Goal: Entertainment & Leisure: Consume media (video, audio)

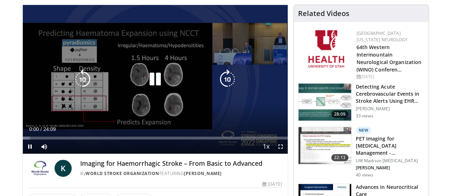
scroll to position [51, 0]
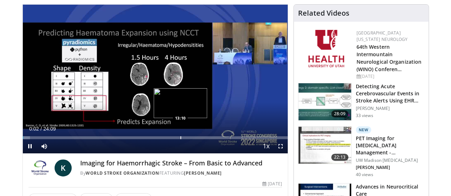
click at [162, 139] on div "Loaded : 2.73% 00:02 13:10" at bounding box center [155, 136] width 265 height 7
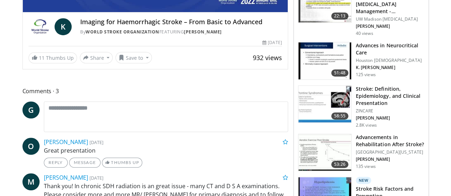
scroll to position [197, 0]
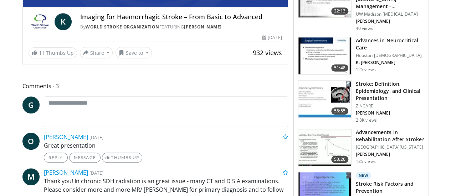
click at [316, 88] on img at bounding box center [324, 99] width 53 height 37
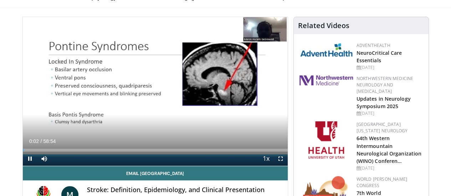
scroll to position [38, 0]
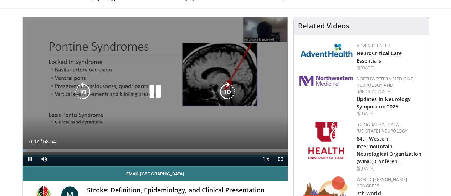
click at [151, 97] on icon "Video Player" at bounding box center [155, 92] width 20 height 20
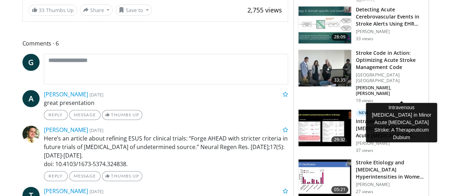
scroll to position [276, 0]
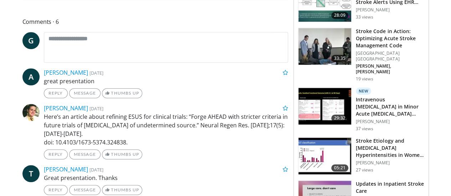
click at [326, 88] on img at bounding box center [324, 106] width 53 height 37
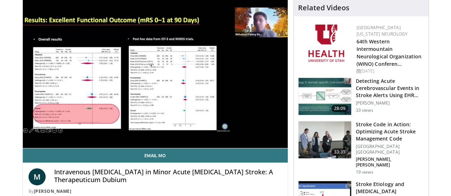
scroll to position [52, 0]
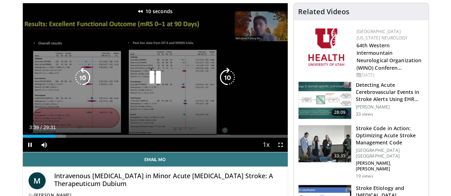
click at [145, 84] on icon "Video Player" at bounding box center [155, 78] width 20 height 20
click at [149, 84] on icon "Video Player" at bounding box center [155, 78] width 20 height 20
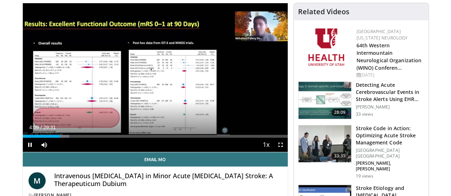
click at [149, 84] on div "10 seconds Tap to unmute" at bounding box center [155, 77] width 265 height 149
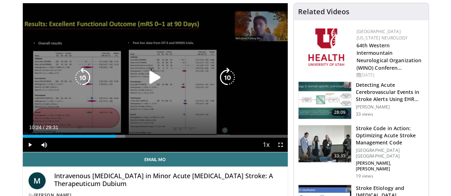
click at [148, 81] on icon "Video Player" at bounding box center [155, 78] width 20 height 20
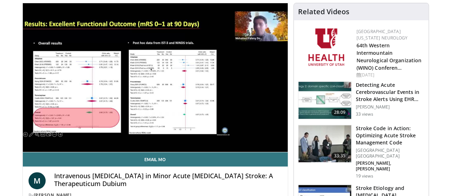
click at [150, 185] on h4 "Intravenous [MEDICAL_DATA] in Minor Acute [MEDICAL_DATA] Stroke: A Therapeuticu…" at bounding box center [168, 179] width 228 height 15
click at [150, 185] on h4 "Intravenous Thrombolysis in Minor Acute Ischemic Stroke: A Therapeuticum Dubium" at bounding box center [168, 179] width 228 height 15
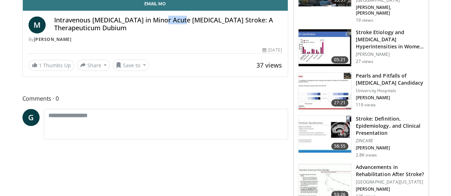
scroll to position [0, 0]
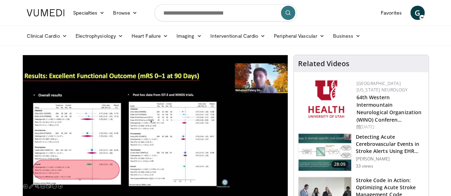
click at [37, 8] on link at bounding box center [45, 13] width 46 height 20
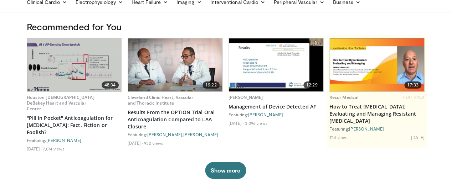
scroll to position [36, 0]
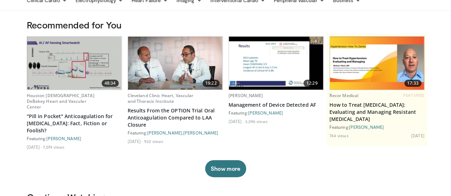
click at [376, 62] on img at bounding box center [377, 63] width 94 height 53
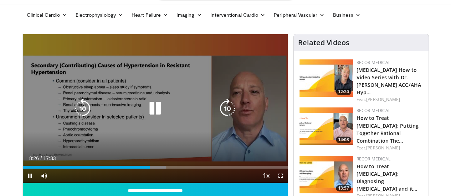
scroll to position [21, 0]
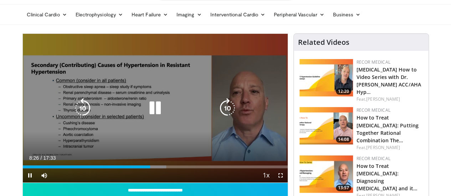
click at [151, 114] on icon "Video Player" at bounding box center [155, 108] width 20 height 20
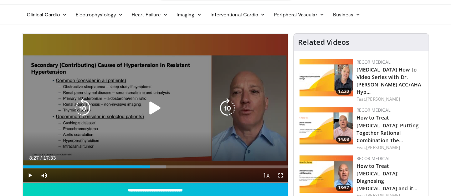
click at [150, 118] on icon "Video Player" at bounding box center [155, 108] width 20 height 20
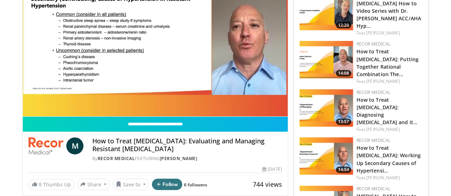
scroll to position [0, 0]
